Goal: Navigation & Orientation: Find specific page/section

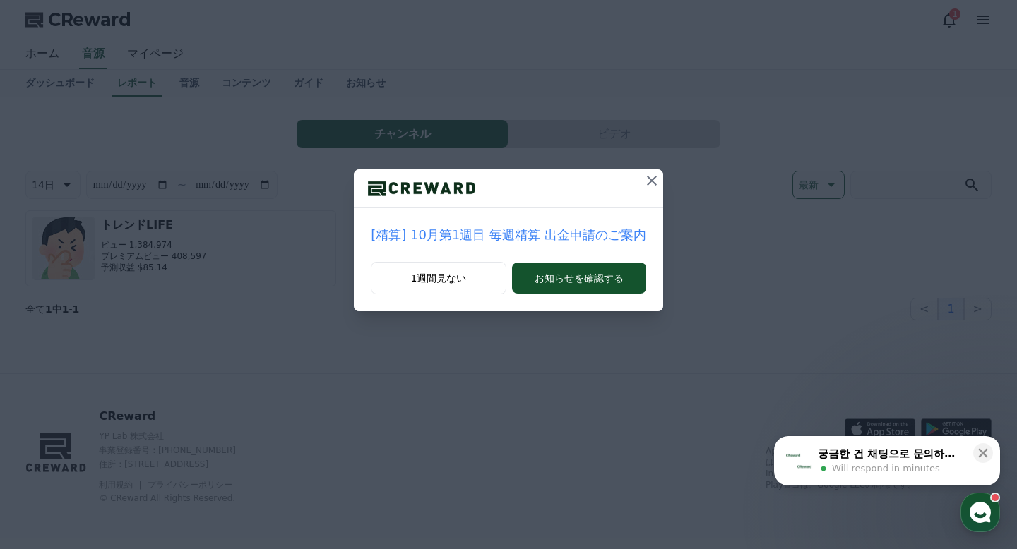
click at [643, 186] on icon at bounding box center [651, 180] width 17 height 17
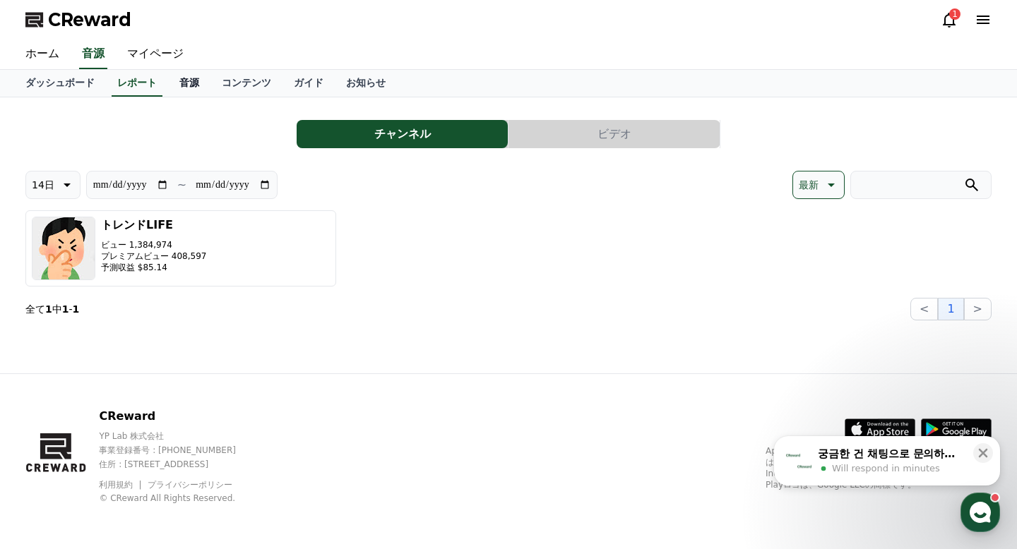
click at [191, 86] on link "音源" at bounding box center [189, 83] width 42 height 27
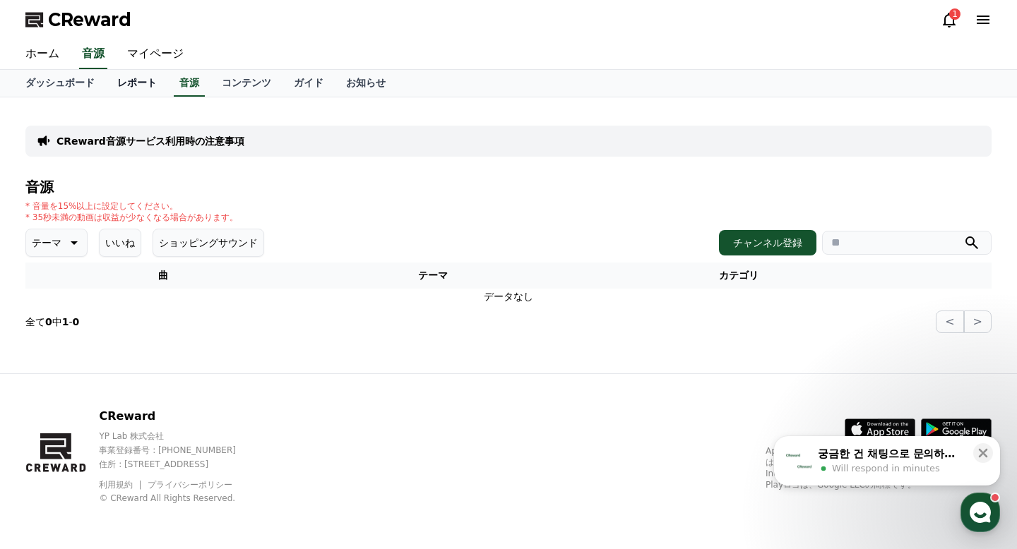
click at [126, 73] on link "レポート" at bounding box center [137, 83] width 62 height 27
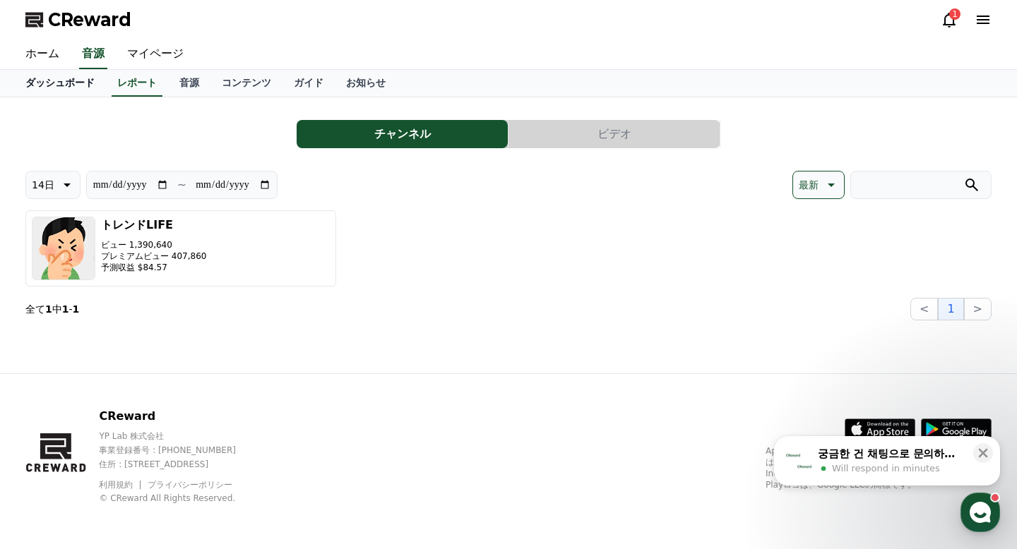
click at [66, 77] on link "ダッシュボード" at bounding box center [60, 83] width 92 height 27
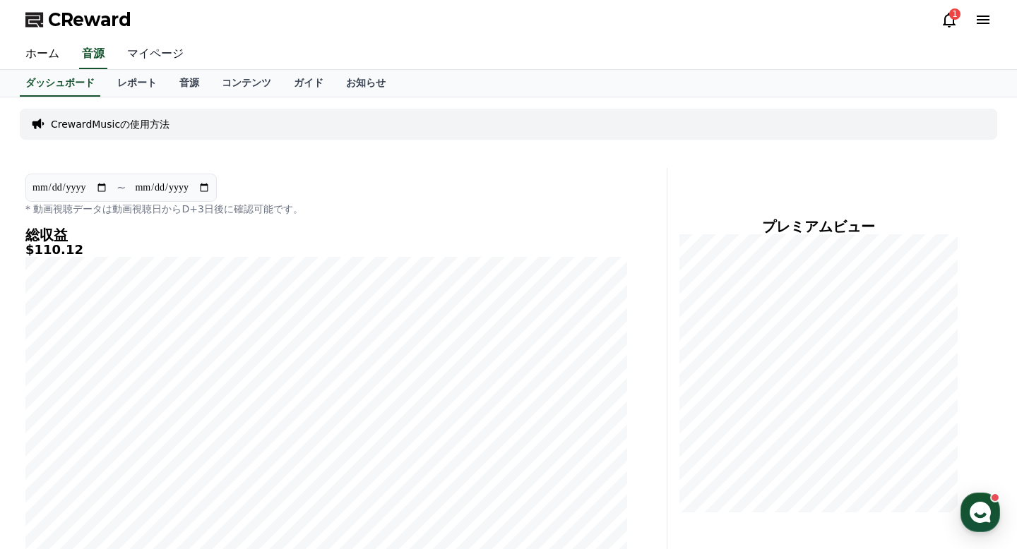
click at [150, 60] on link "マイページ" at bounding box center [155, 55] width 79 height 30
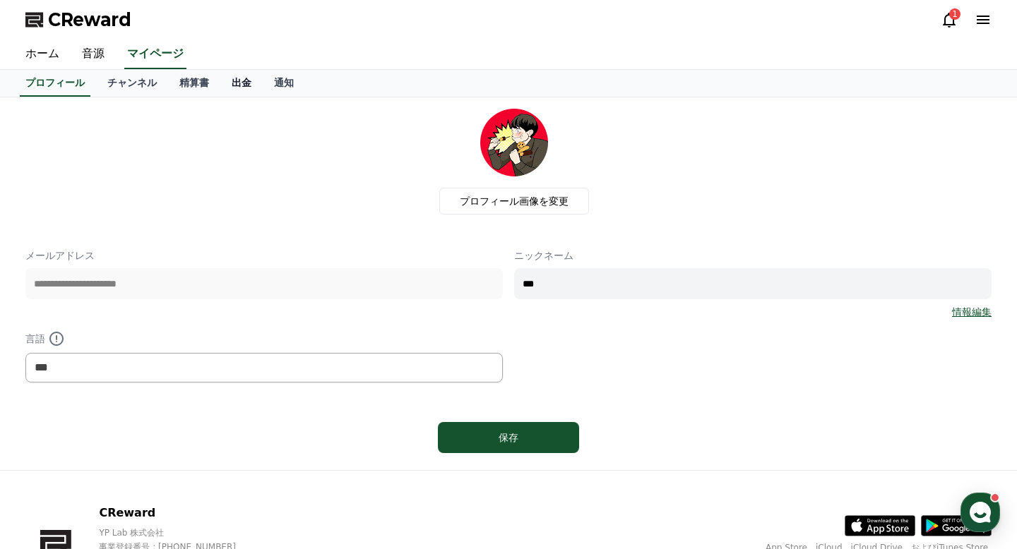
click at [241, 93] on link "出金" at bounding box center [241, 83] width 42 height 27
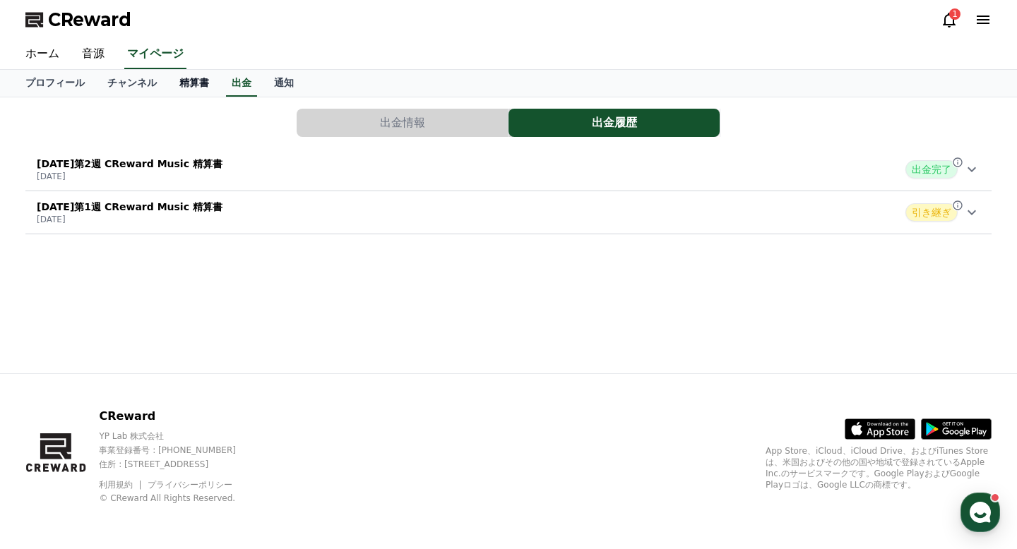
click at [198, 88] on link "精算書" at bounding box center [194, 83] width 52 height 27
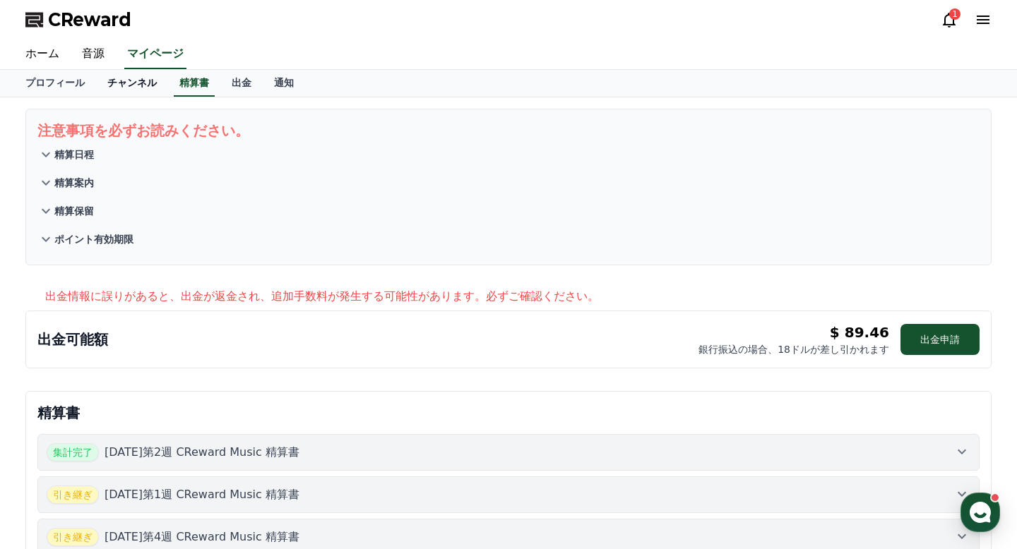
click at [137, 86] on link "チャンネル" at bounding box center [132, 83] width 72 height 27
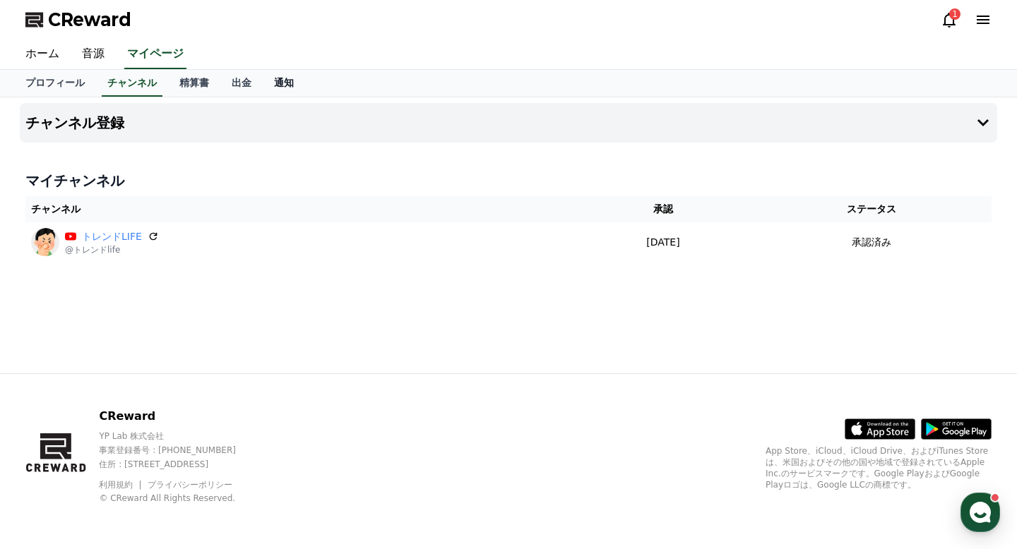
click at [285, 85] on link "通知" at bounding box center [284, 83] width 42 height 27
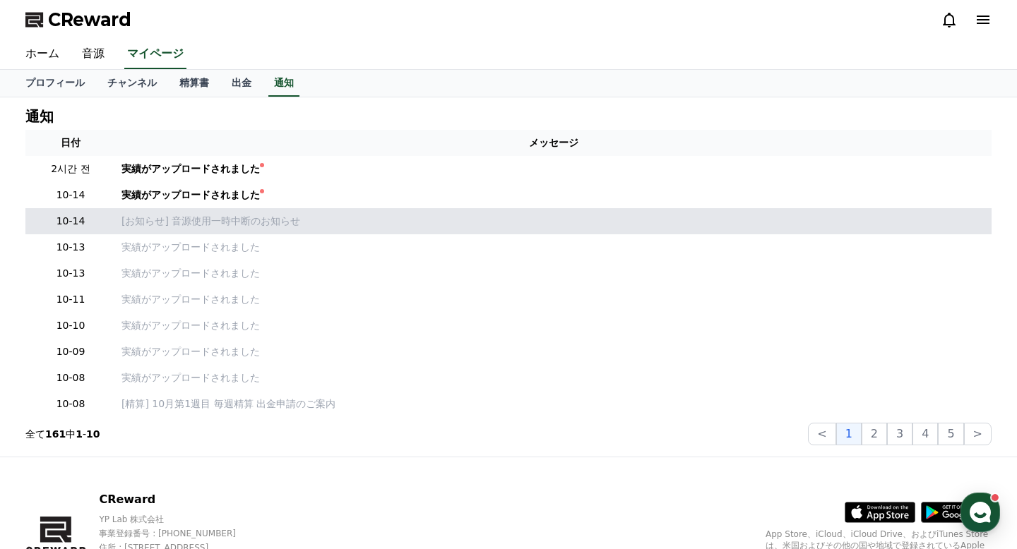
click at [204, 208] on td "[お知らせ] 音源使用一時中断のお知らせ" at bounding box center [554, 221] width 876 height 26
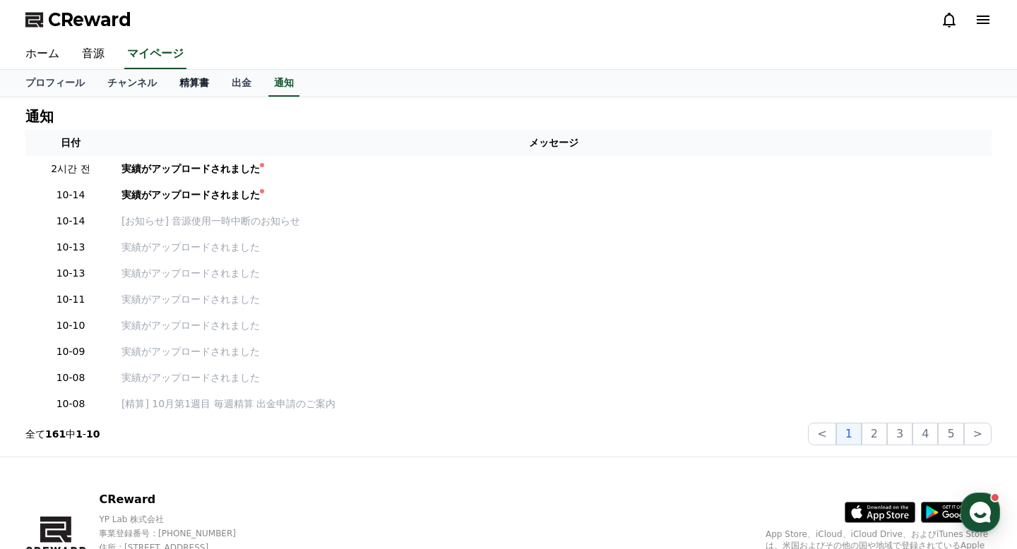
click at [189, 73] on link "精算書" at bounding box center [194, 83] width 52 height 27
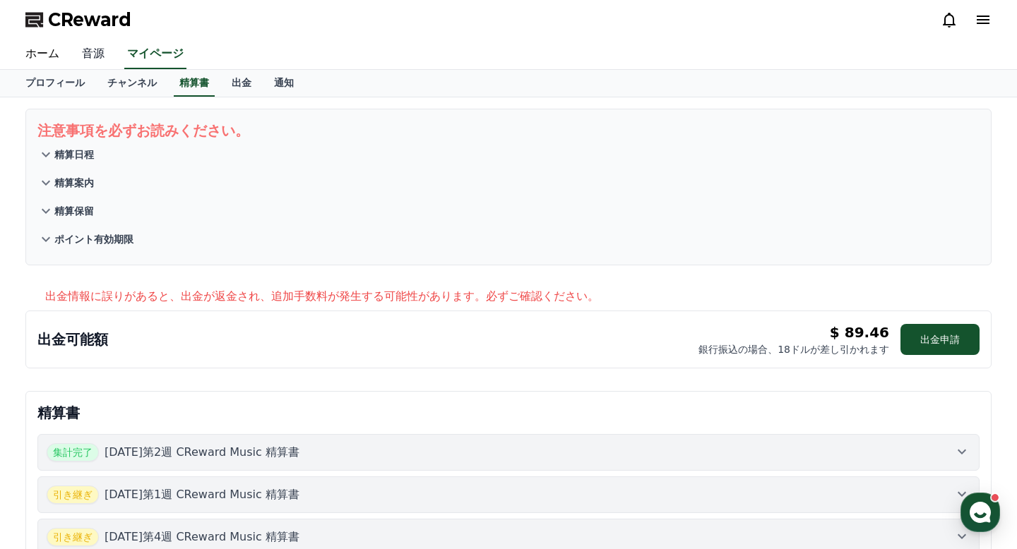
click at [86, 52] on link "音源" at bounding box center [93, 55] width 45 height 30
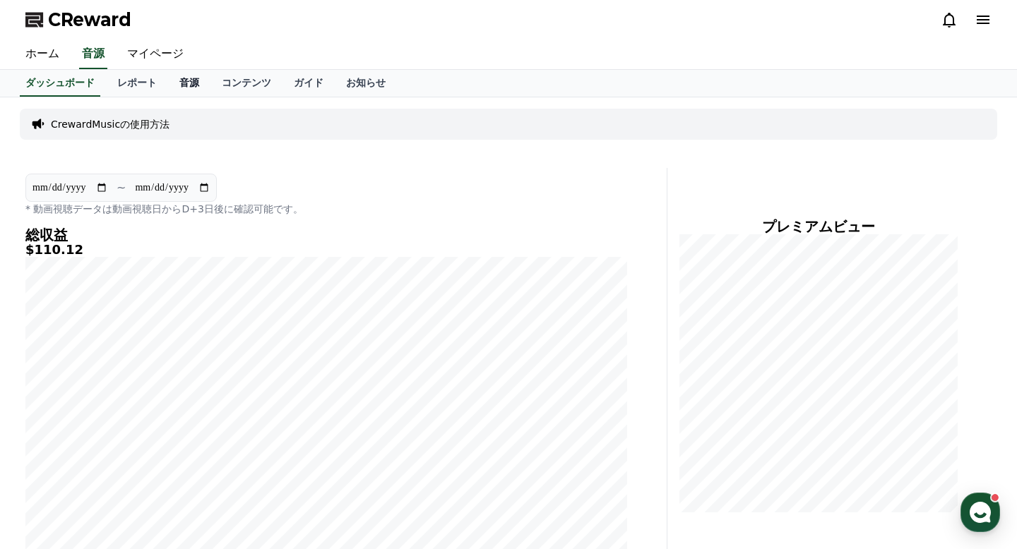
click at [183, 84] on link "音源" at bounding box center [189, 83] width 42 height 27
